Goal: Information Seeking & Learning: Learn about a topic

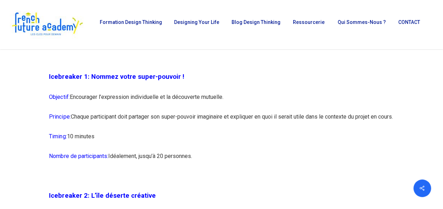
scroll to position [564, 0]
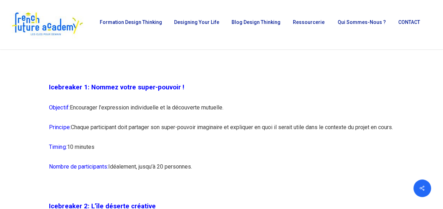
drag, startPoint x: 172, startPoint y: 121, endPoint x: 193, endPoint y: 133, distance: 24.1
click at [191, 132] on p "Principe: Chaque participant doit partager son super-pouvoir imaginaire et expl…" at bounding box center [221, 132] width 345 height 20
click at [148, 141] on p "Principe: Chaque participant doit partager son super-pouvoir imaginaire et expl…" at bounding box center [221, 132] width 345 height 20
drag, startPoint x: 75, startPoint y: 128, endPoint x: 138, endPoint y: 134, distance: 63.0
click at [138, 134] on p "Principe: Chaque participant doit partager son super-pouvoir imaginaire et expl…" at bounding box center [221, 132] width 345 height 20
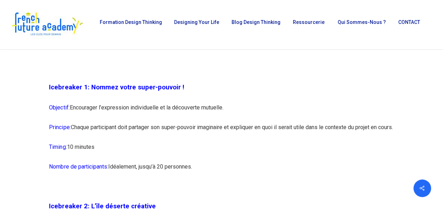
drag, startPoint x: 138, startPoint y: 134, endPoint x: 118, endPoint y: 137, distance: 20.0
click at [138, 135] on p "Principe: Chaque participant doit partager son super-pouvoir imaginaire et expl…" at bounding box center [221, 132] width 345 height 20
click at [70, 128] on span "Principe:" at bounding box center [59, 127] width 21 height 7
drag, startPoint x: 73, startPoint y: 126, endPoint x: 110, endPoint y: 140, distance: 39.2
click at [110, 140] on p "Principe: Chaque participant doit partager son super-pouvoir imaginaire et expl…" at bounding box center [221, 132] width 345 height 20
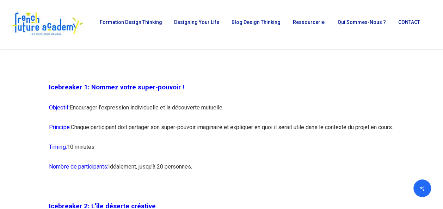
copy p "Chaque participant doit partager son super-pouvoir imaginaire et expliquer en q…"
